Goal: Task Accomplishment & Management: Manage account settings

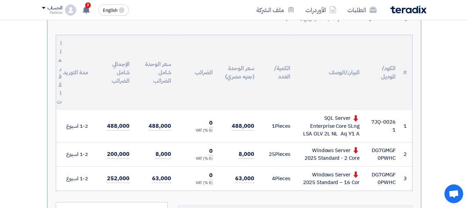
scroll to position [115, 0]
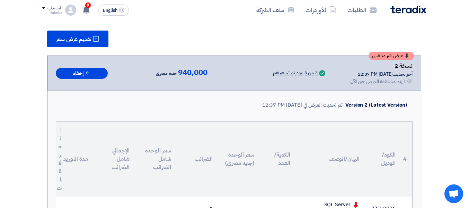
click at [58, 13] on div "Habeba" at bounding box center [52, 13] width 20 height 4
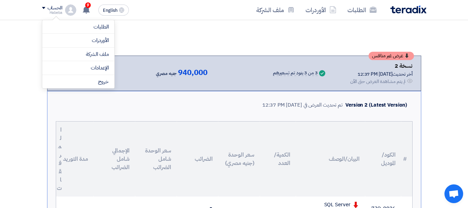
click at [72, 7] on img at bounding box center [70, 10] width 11 height 11
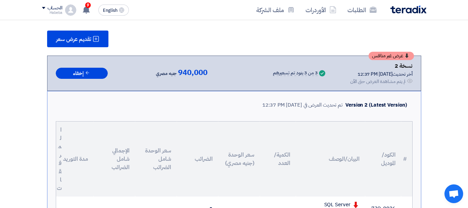
click at [76, 13] on div "الحساب Habeba الطلبات الأوردرات ملف الشركة الإعدادات خروج" at bounding box center [59, 10] width 34 height 11
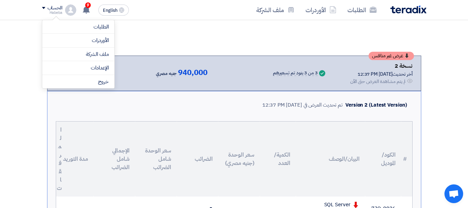
click at [408, 9] on img at bounding box center [409, 10] width 36 height 8
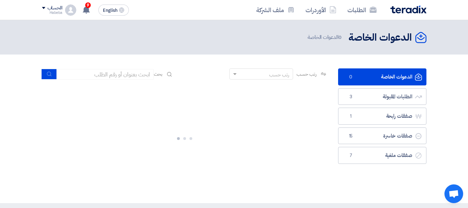
click at [60, 7] on div "الحساب" at bounding box center [55, 8] width 15 height 6
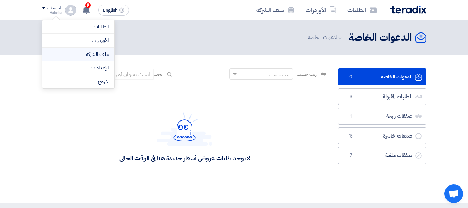
click at [84, 53] on link "ملف الشركة" at bounding box center [78, 54] width 61 height 8
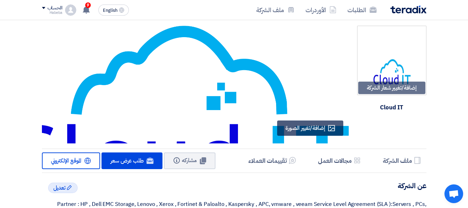
click at [48, 8] on div "الحساب" at bounding box center [55, 8] width 15 height 6
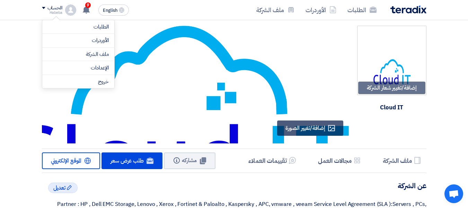
click at [65, 11] on div "الحساب Habeba الطلبات الأوردرات ملف الشركة الإعدادات خروج" at bounding box center [59, 10] width 34 height 11
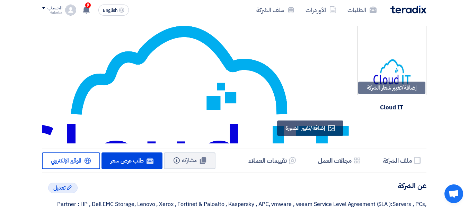
click at [67, 8] on img at bounding box center [70, 10] width 11 height 11
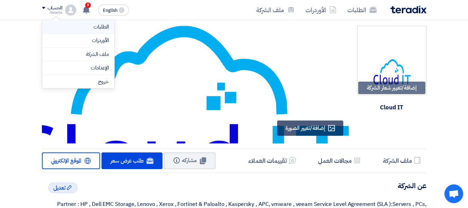
click at [79, 26] on link "الطلبات" at bounding box center [78, 27] width 61 height 8
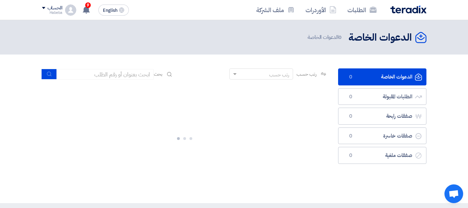
click at [45, 8] on span at bounding box center [43, 8] width 3 height 2
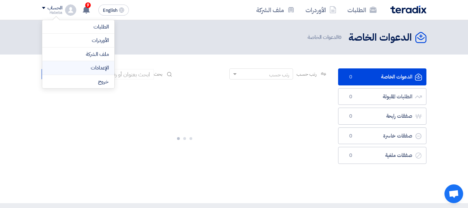
click at [93, 67] on link "الإعدادات" at bounding box center [78, 68] width 61 height 8
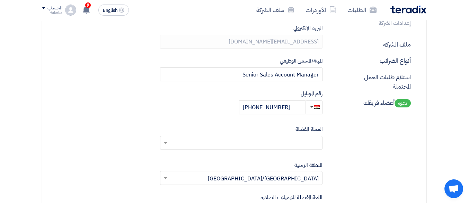
scroll to position [139, 0]
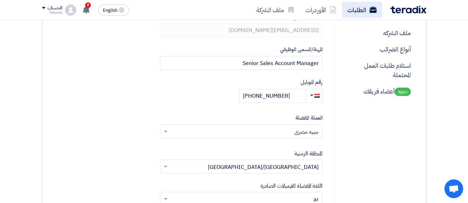
click at [375, 13] on link "الطلبات" at bounding box center [362, 10] width 40 height 16
